Goal: Information Seeking & Learning: Check status

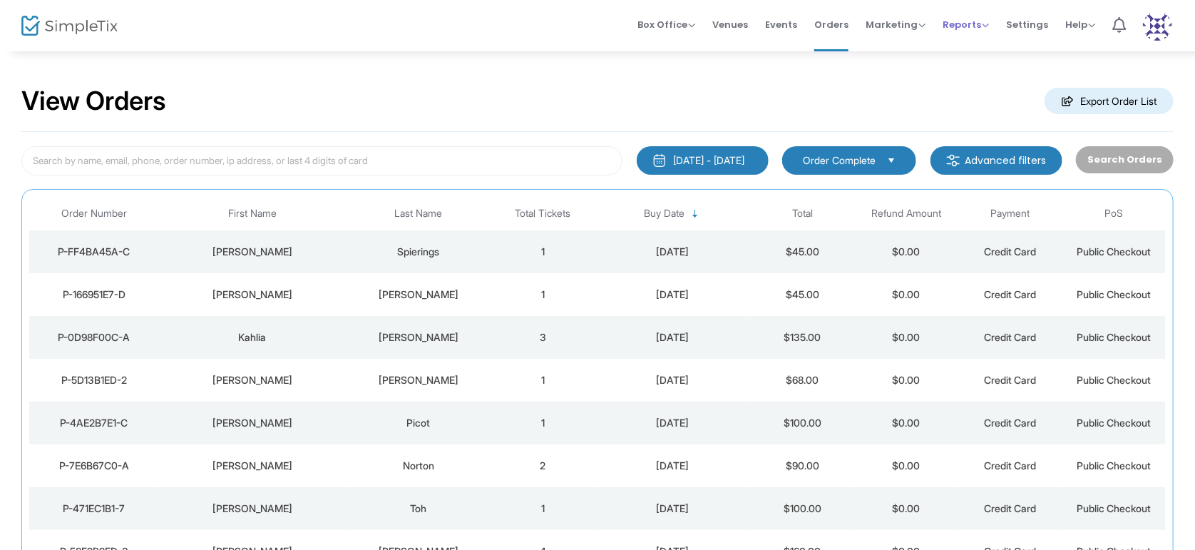
click at [982, 29] on span "Reports" at bounding box center [966, 25] width 46 height 14
click at [998, 71] on li "Sales Reports" at bounding box center [989, 75] width 93 height 28
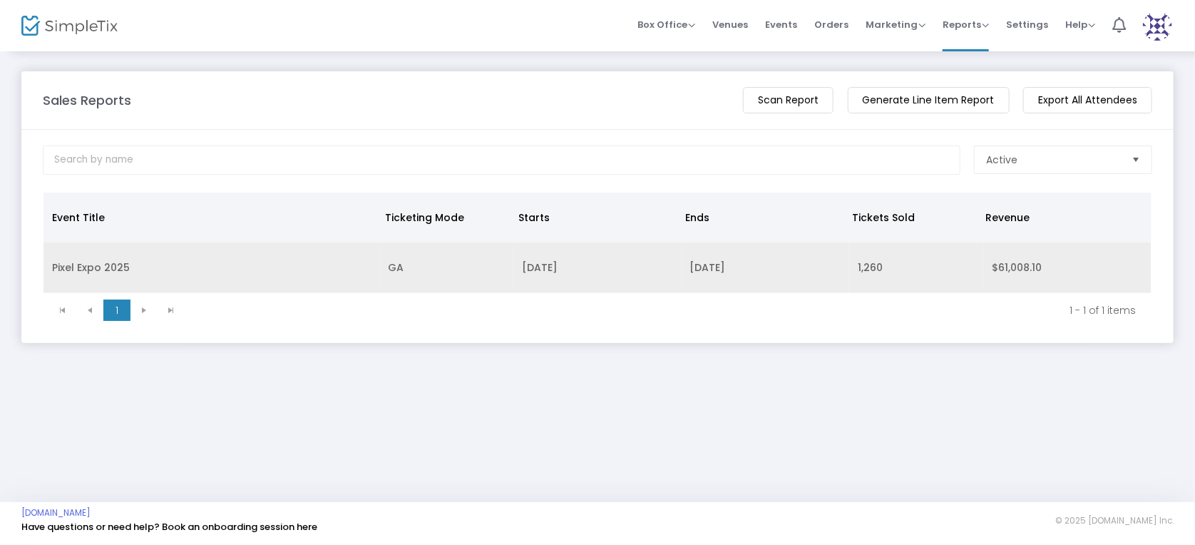
click at [677, 275] on td "[DATE]" at bounding box center [597, 267] width 168 height 51
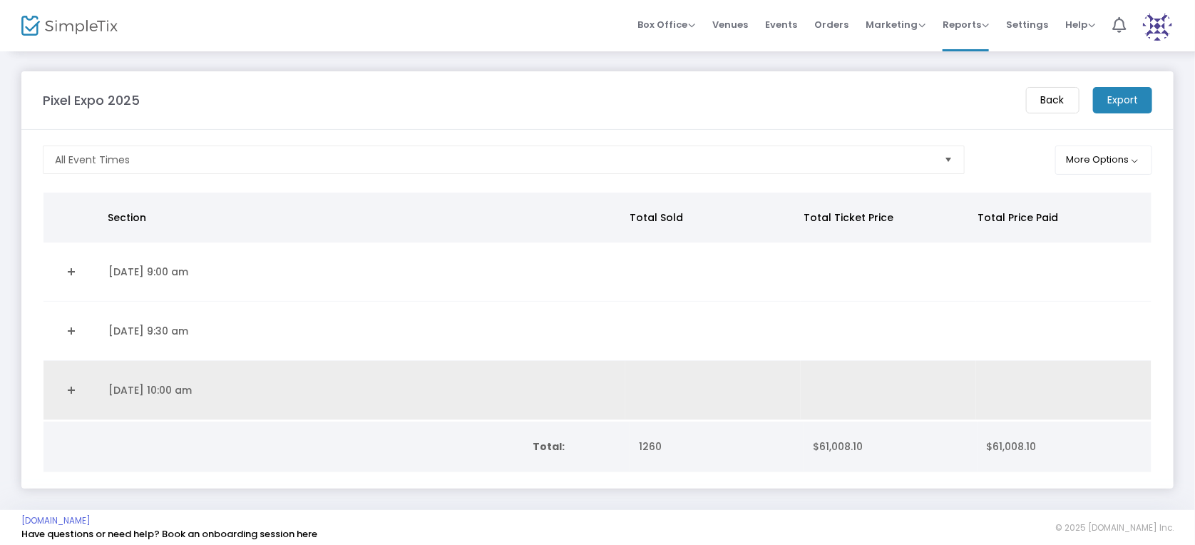
click at [79, 391] on link "Expand Details" at bounding box center [71, 390] width 39 height 23
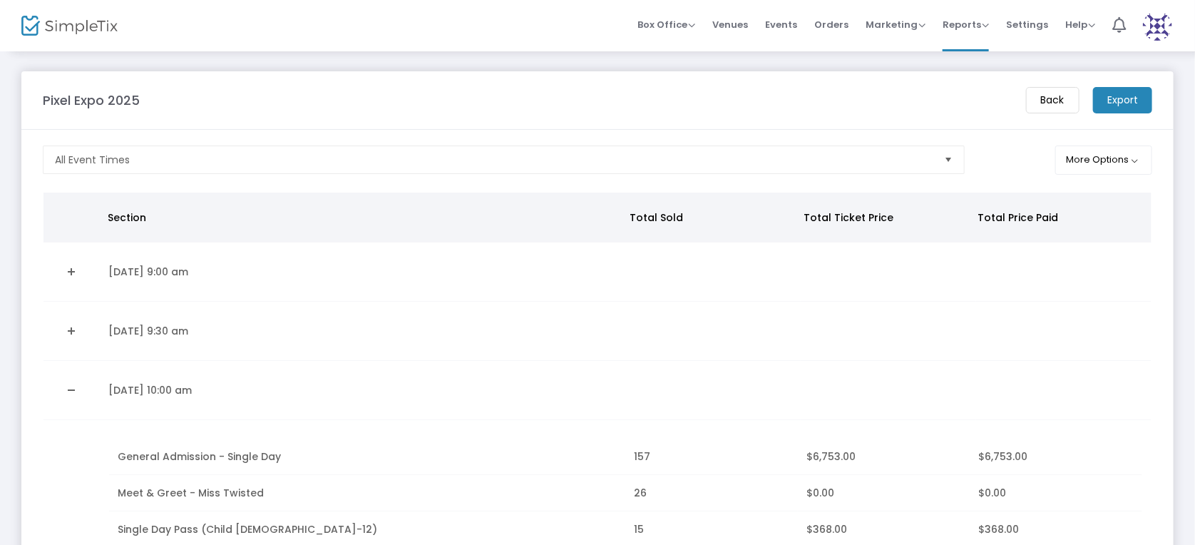
click at [71, 335] on link "Expand Details" at bounding box center [71, 330] width 39 height 23
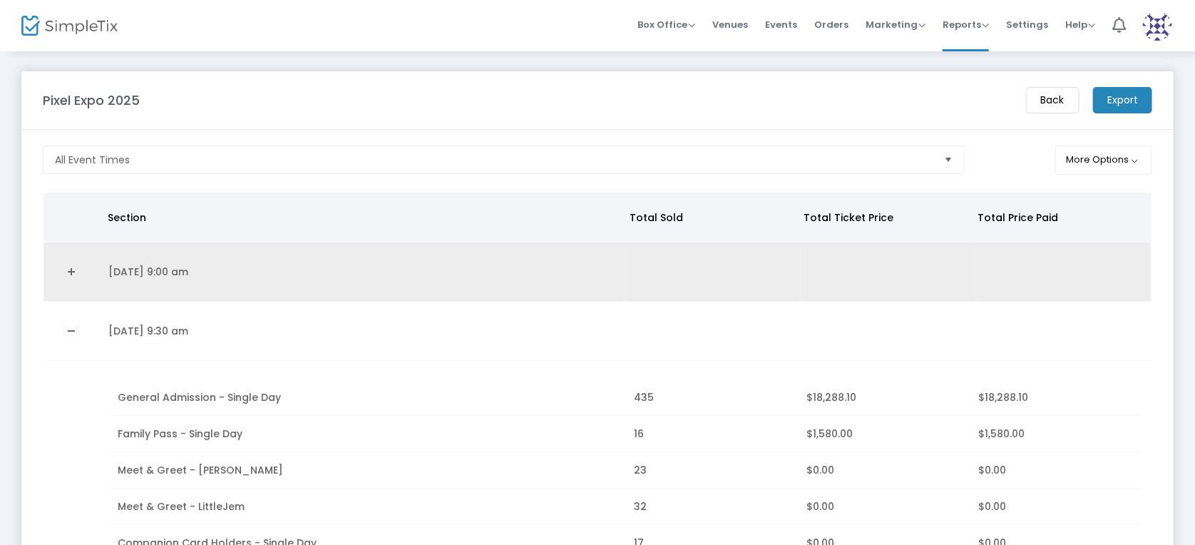
click at [89, 275] on link "Expand Details" at bounding box center [71, 271] width 39 height 23
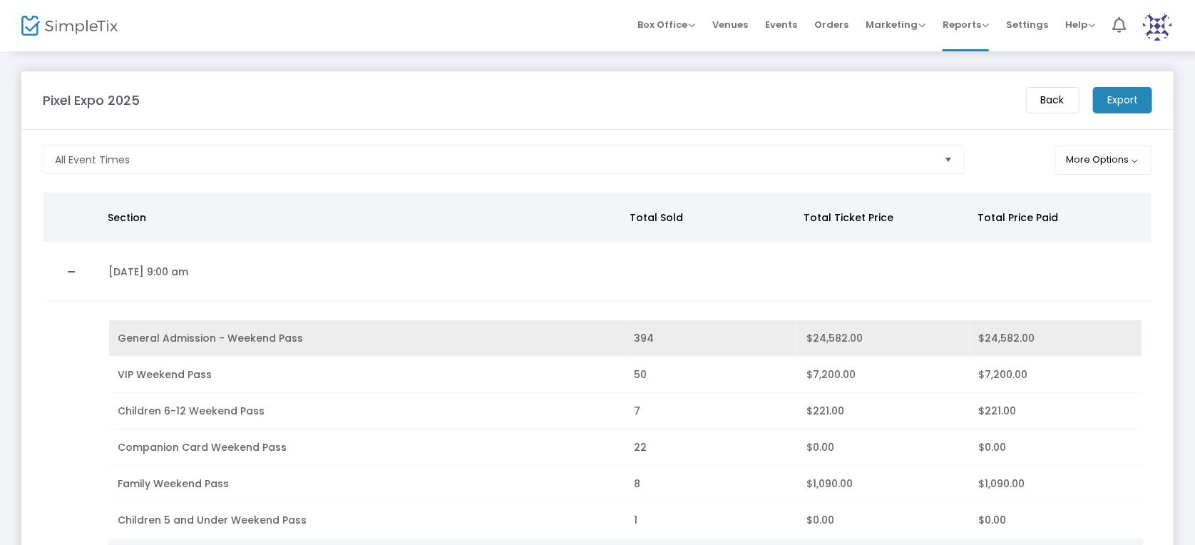
scroll to position [409, 0]
